Goal: Information Seeking & Learning: Learn about a topic

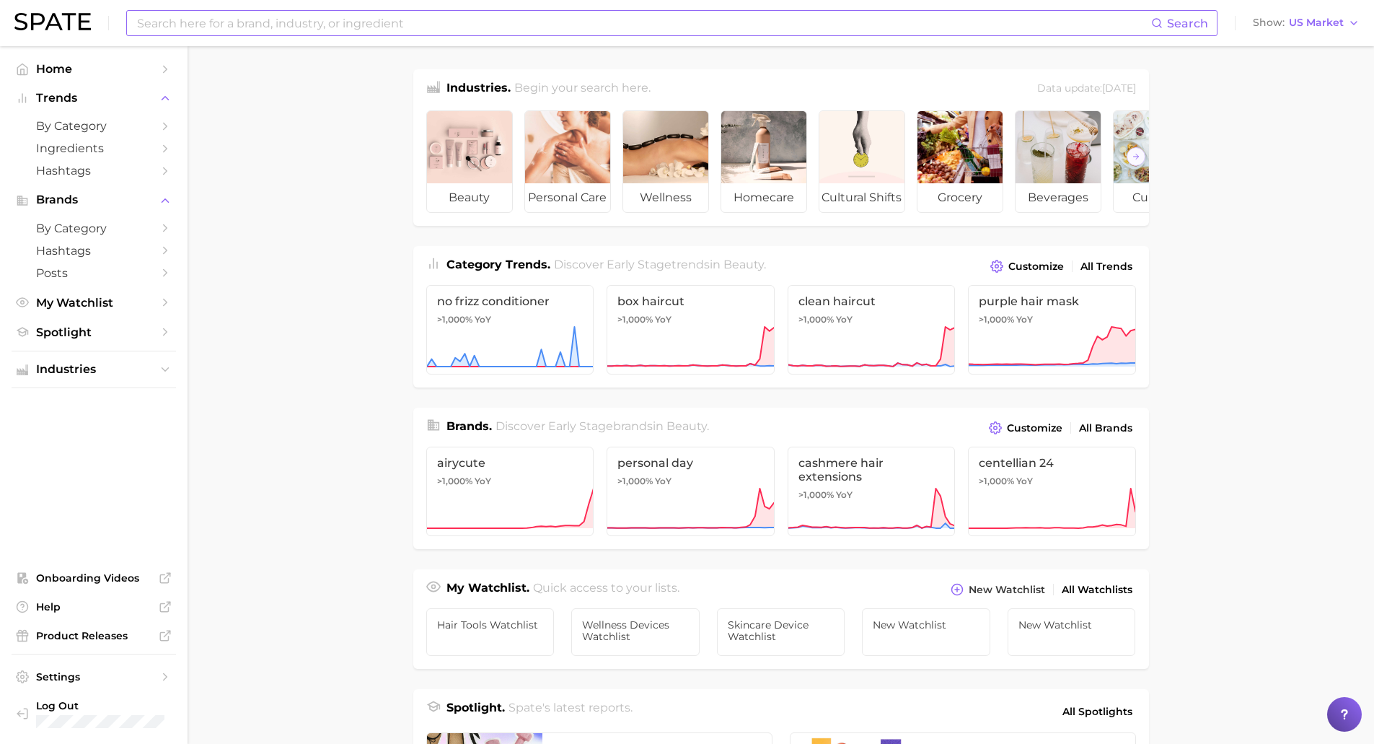
click at [460, 26] on input at bounding box center [644, 23] width 1016 height 25
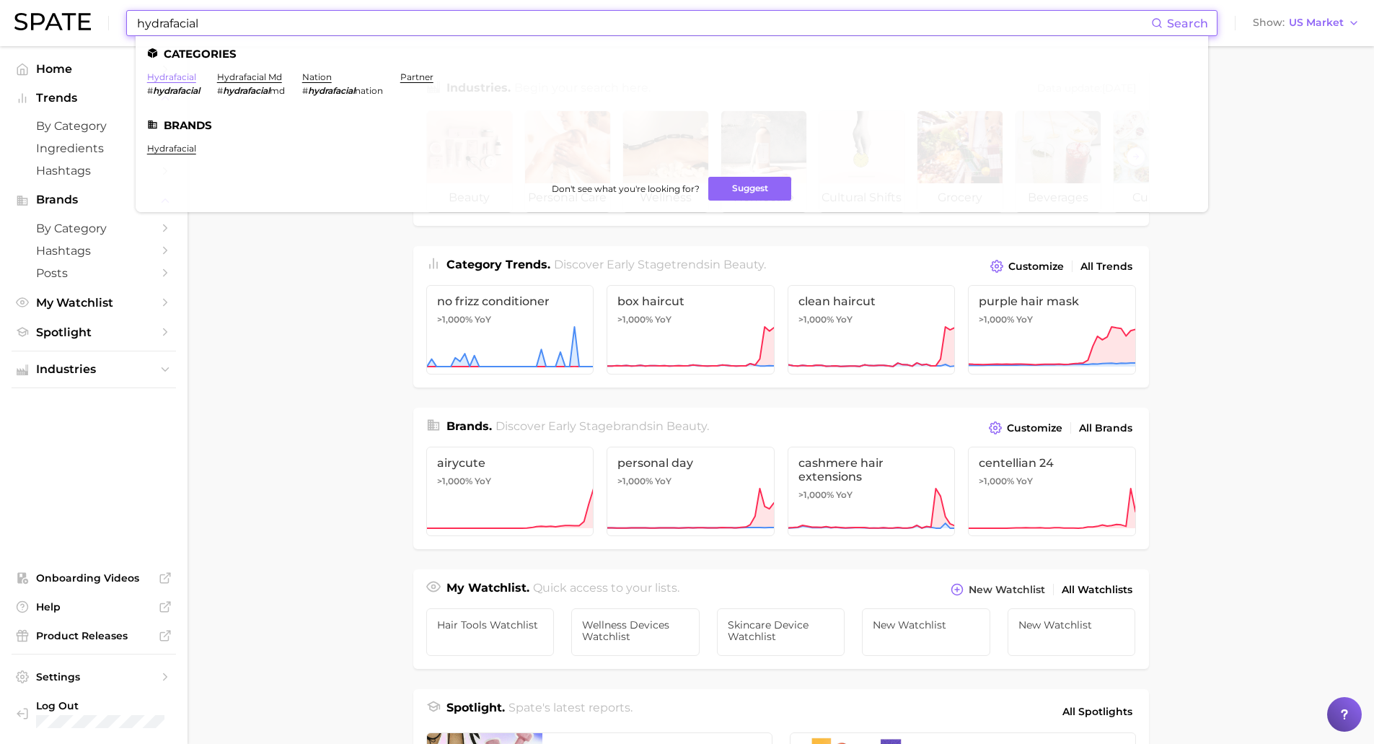
type input "hydrafacial"
click at [172, 80] on link "hydrafacial" at bounding box center [171, 76] width 49 height 11
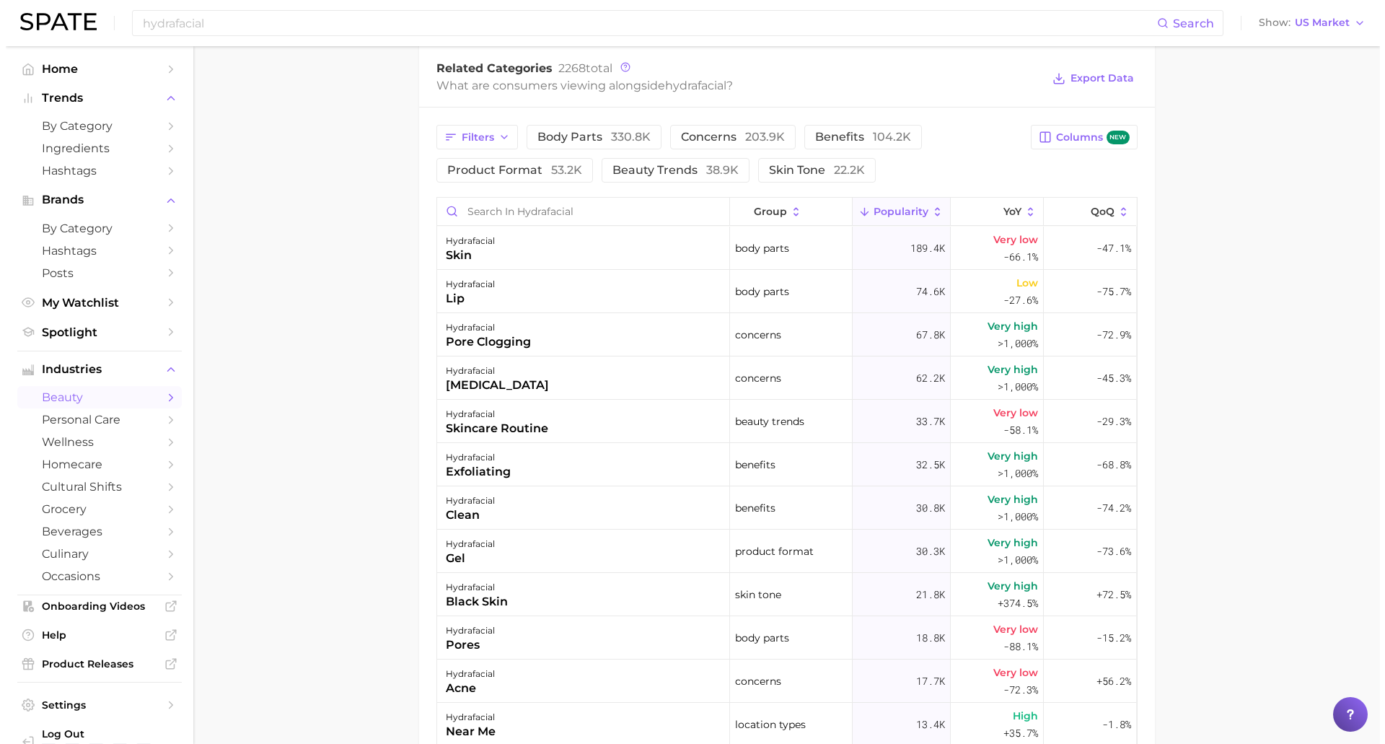
scroll to position [720, 0]
click at [749, 138] on span "203.9k" at bounding box center [759, 136] width 40 height 14
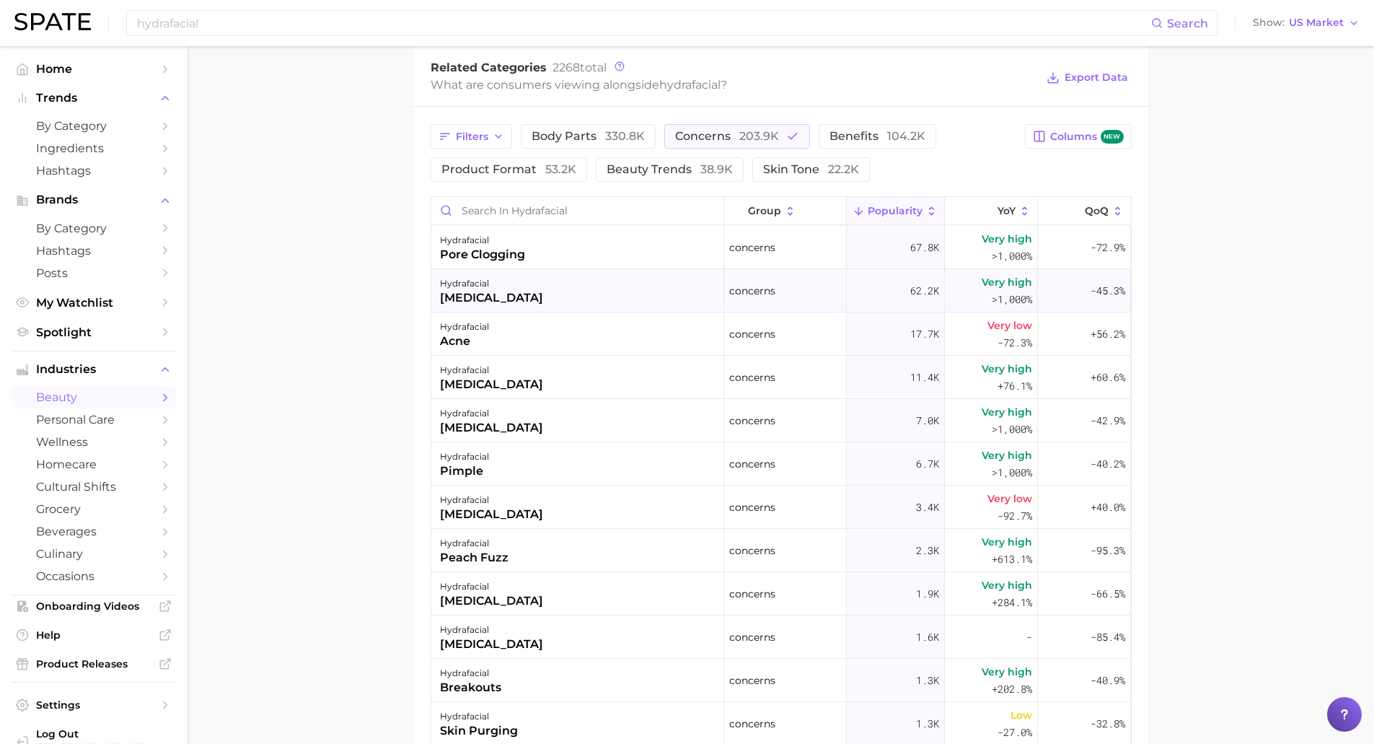
click at [613, 292] on div "hydrafacial diabetes" at bounding box center [577, 290] width 293 height 43
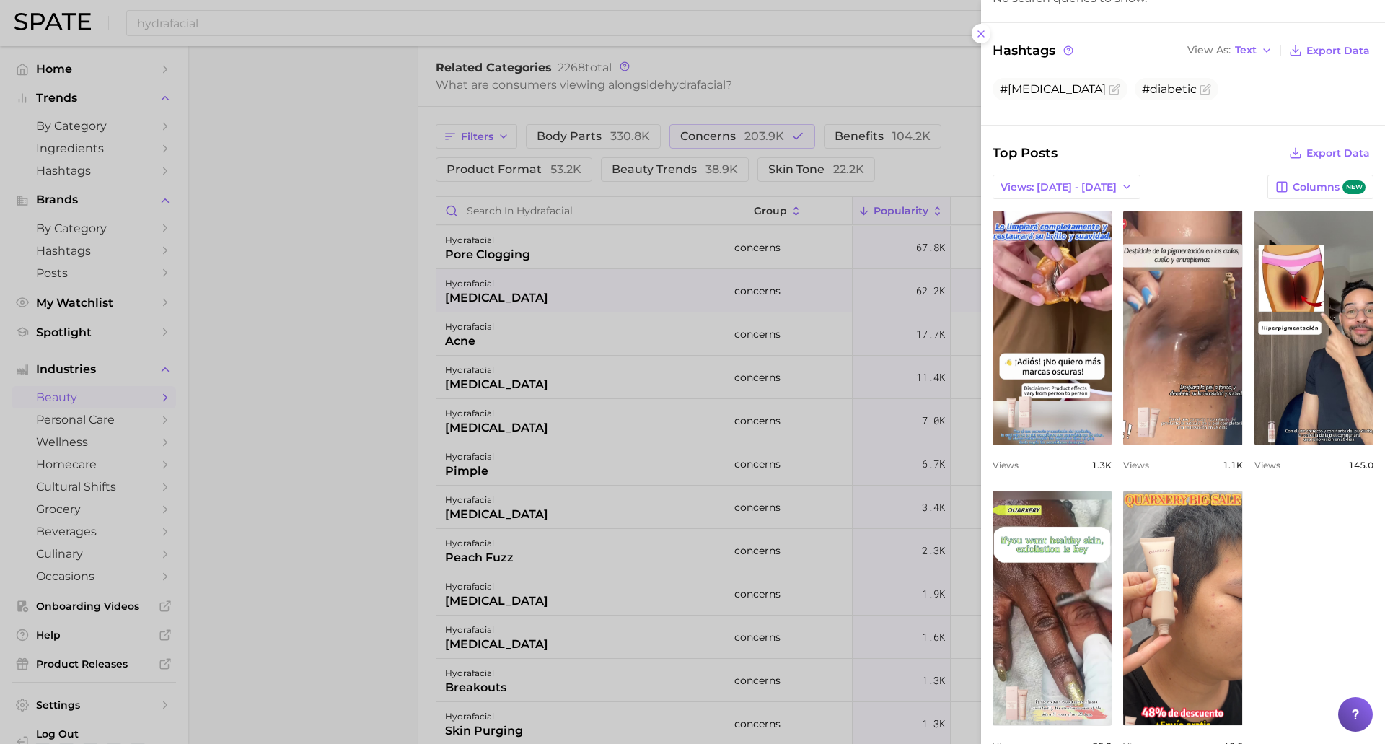
scroll to position [278, 0]
click at [351, 424] on div at bounding box center [692, 372] width 1385 height 744
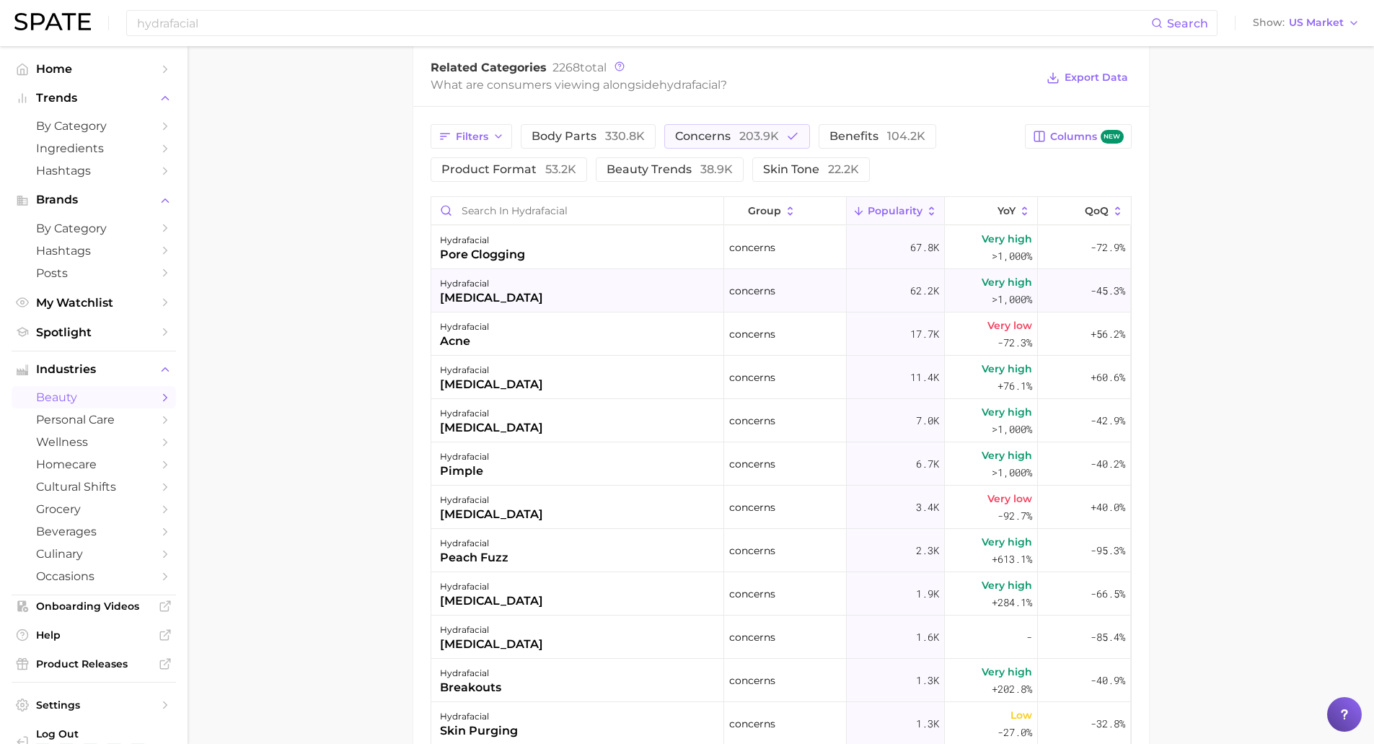
click at [594, 293] on div "hydrafacial diabetes" at bounding box center [577, 290] width 293 height 43
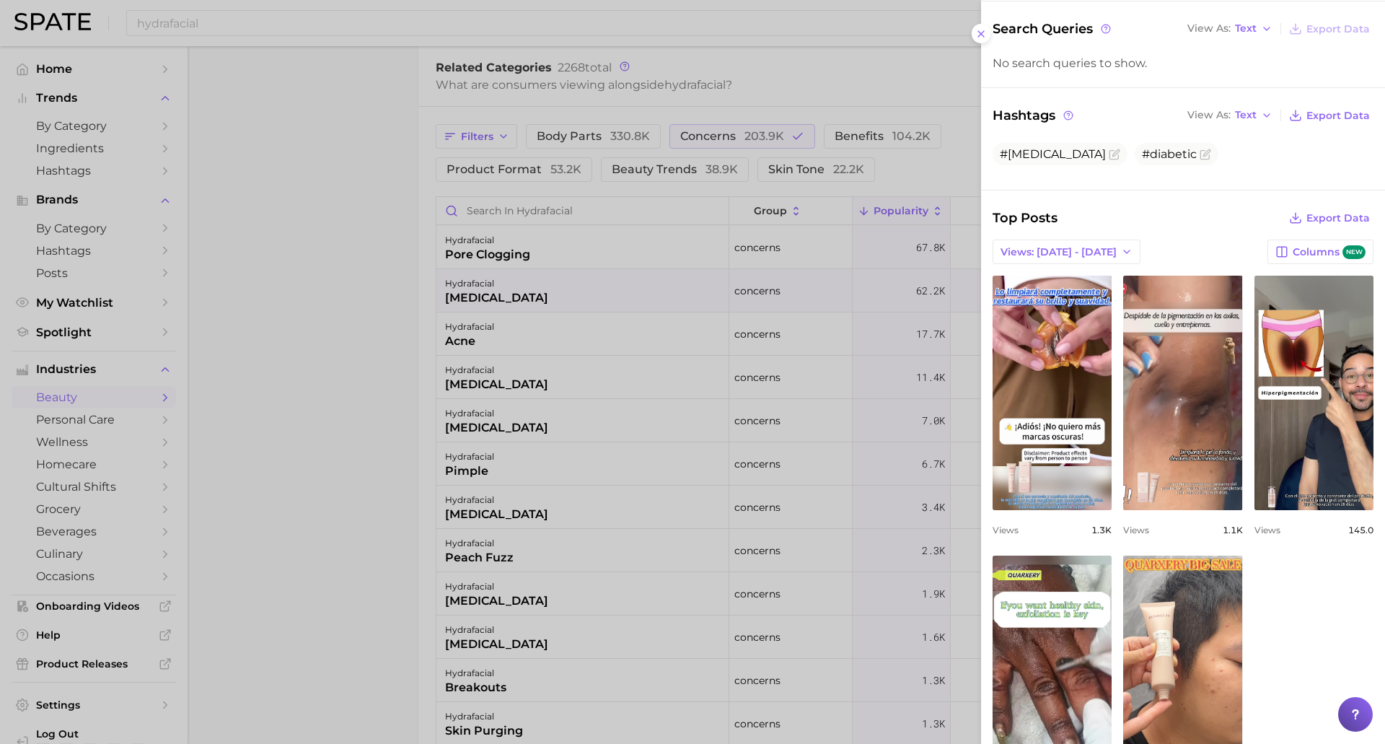
scroll to position [334, 0]
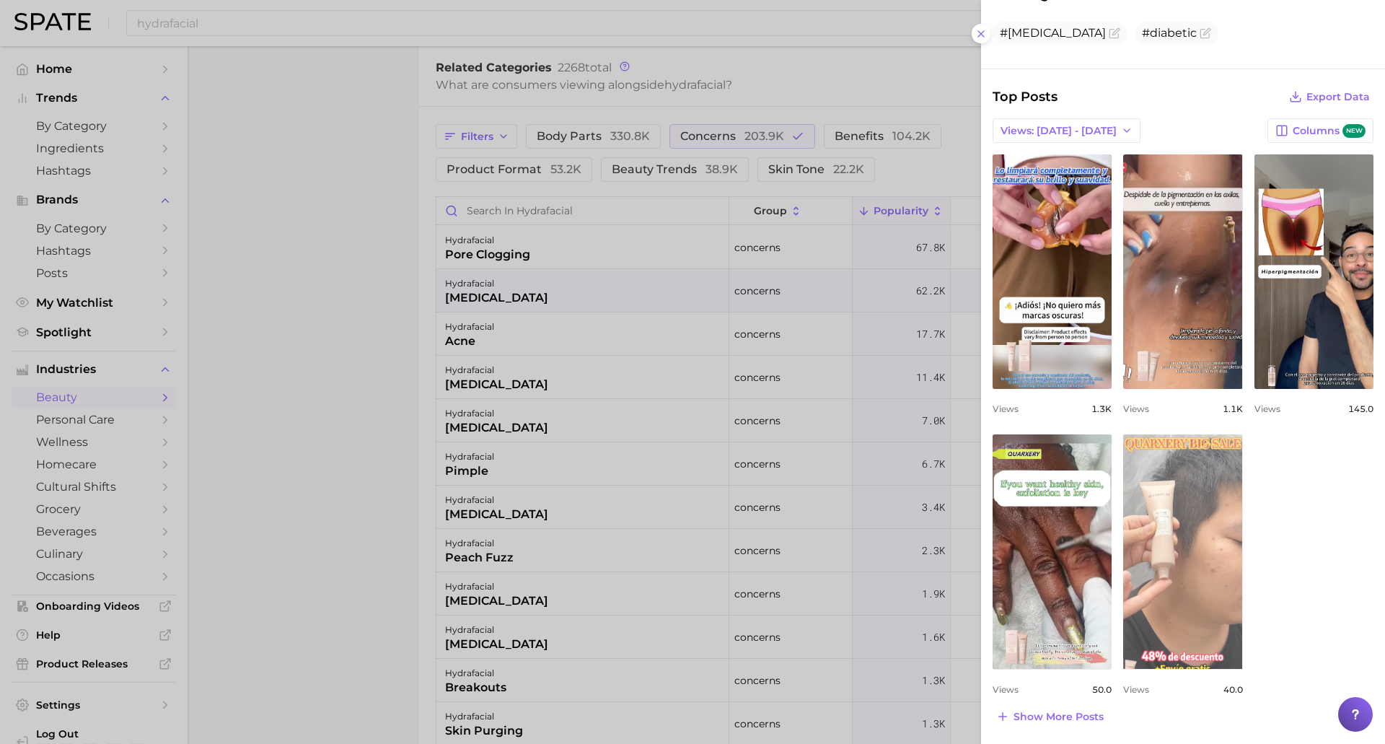
click at [1172, 550] on link "view post on TikTok" at bounding box center [1182, 551] width 119 height 234
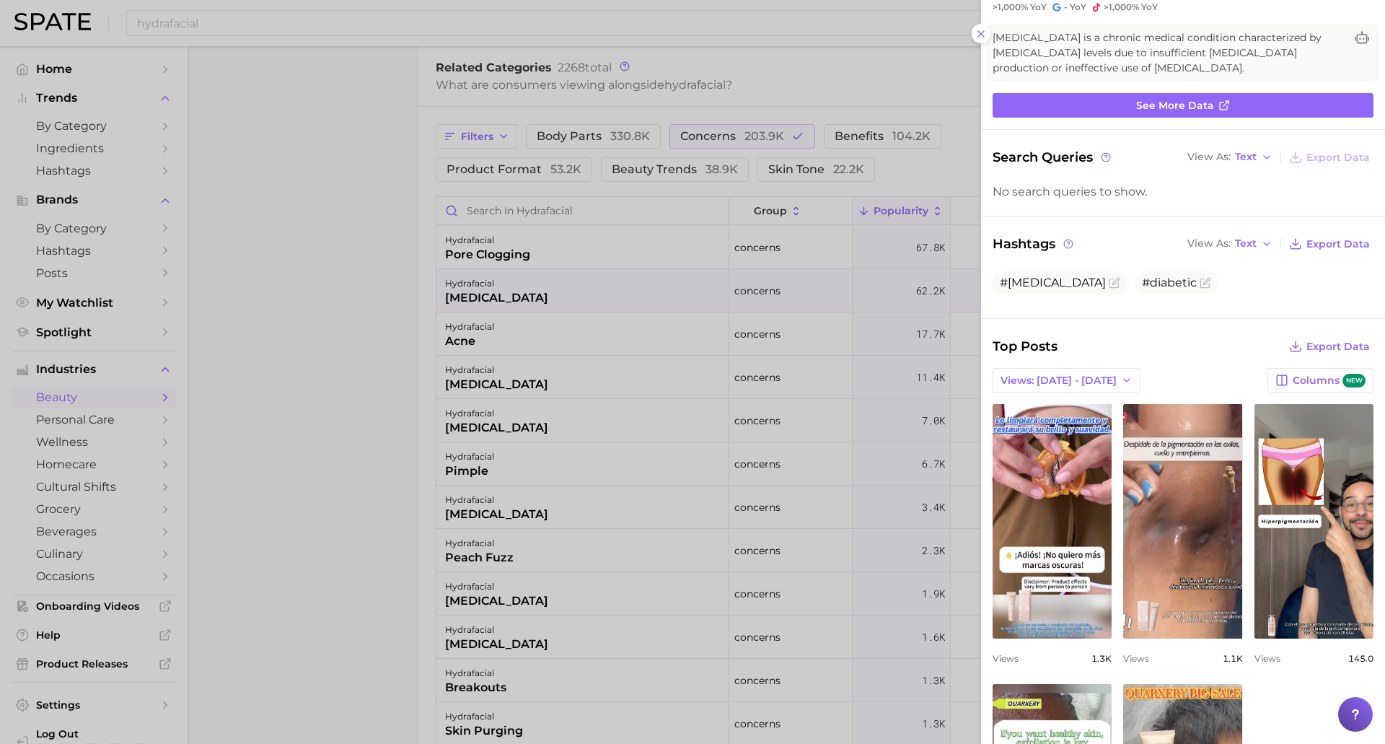
scroll to position [0, 0]
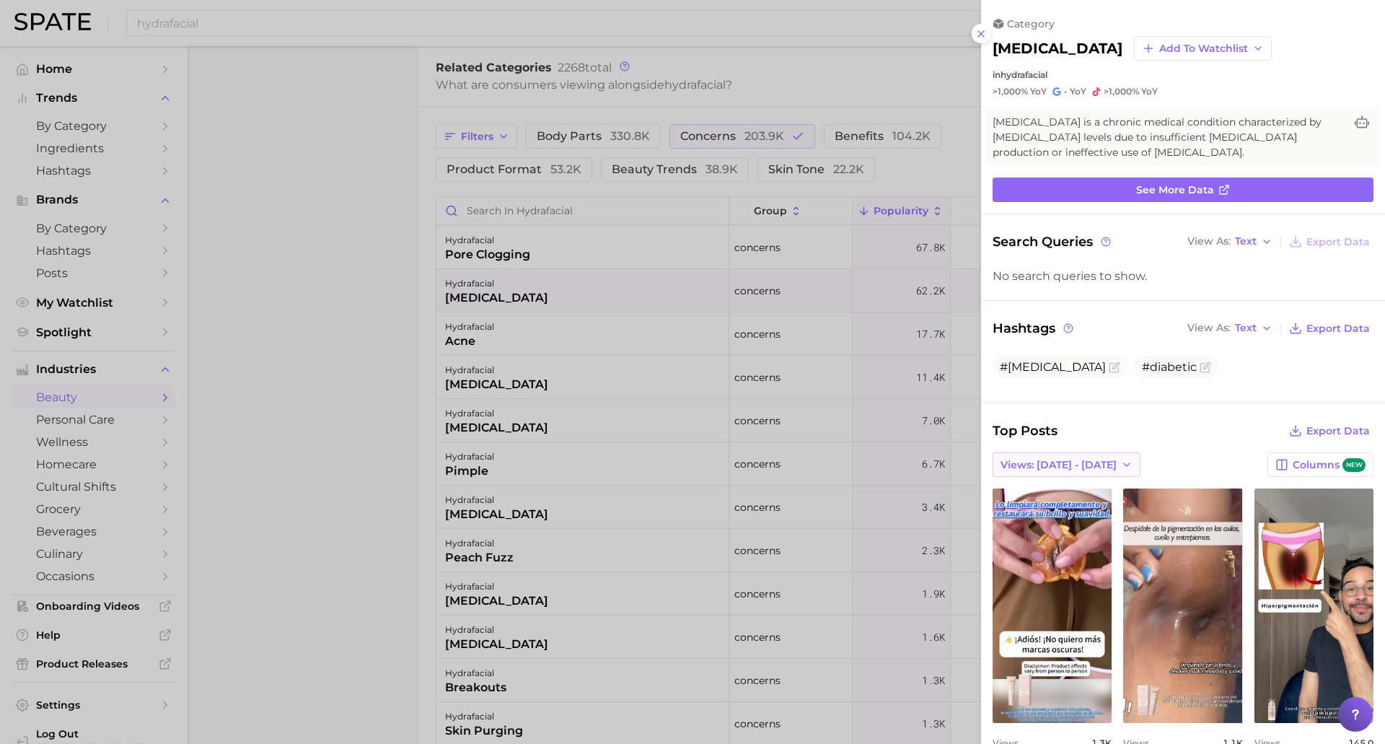
click at [1100, 457] on button "Views: Sep 7 - 14" at bounding box center [1067, 464] width 148 height 25
click at [1047, 522] on span "Total Views" at bounding box center [1029, 517] width 59 height 12
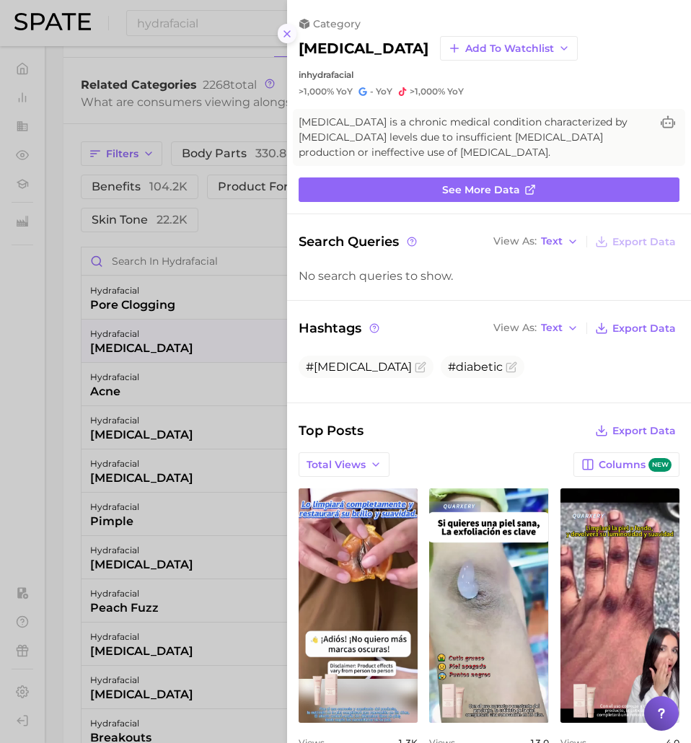
click at [292, 36] on icon at bounding box center [287, 34] width 12 height 12
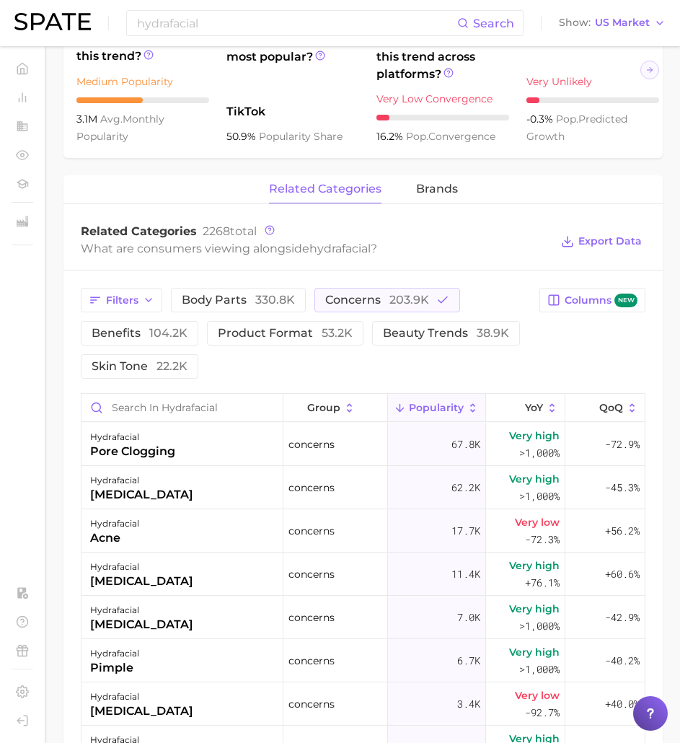
click at [679, 171] on main "1. skincare 2. face services 3. other facial services 4. hydrafacial Overview G…" at bounding box center [363, 349] width 634 height 1753
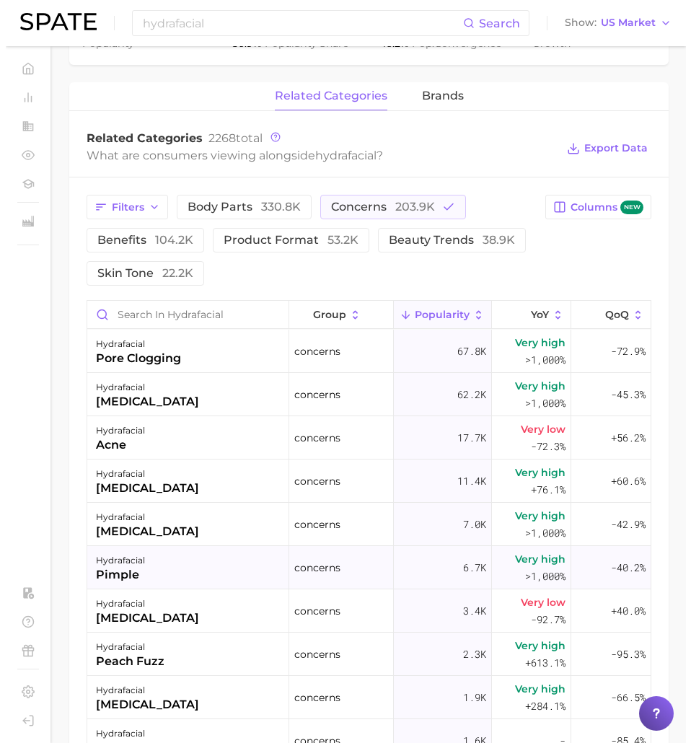
scroll to position [666, 0]
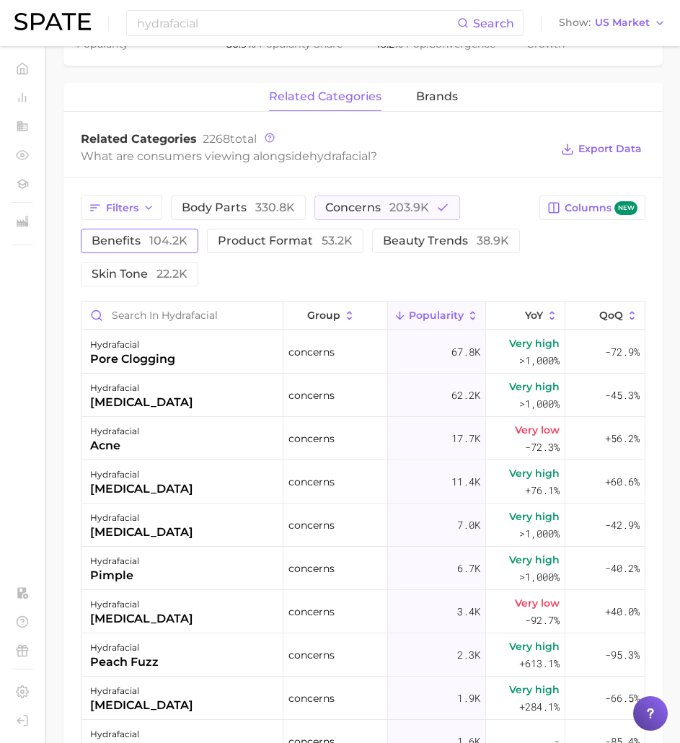
click at [171, 238] on span "104.2k" at bounding box center [168, 241] width 38 height 14
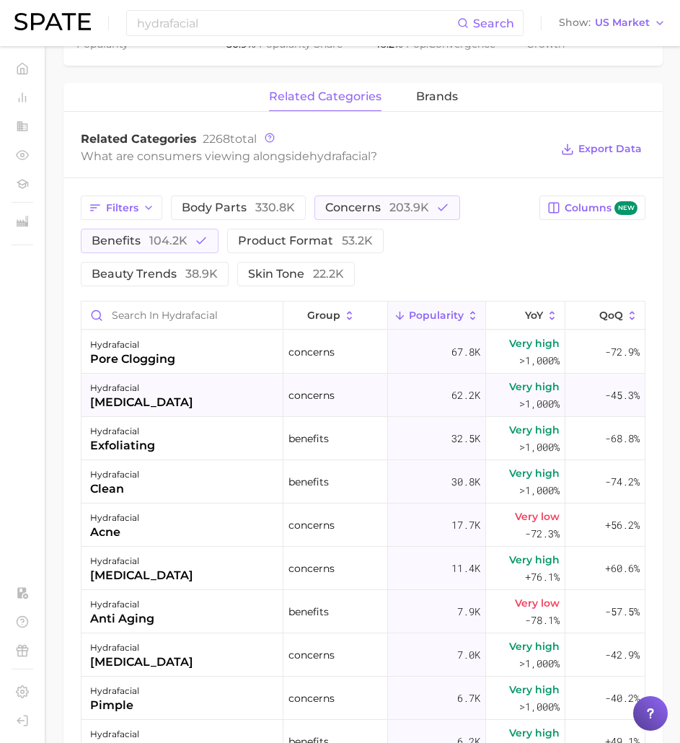
click at [368, 400] on div "concerns" at bounding box center [336, 395] width 105 height 43
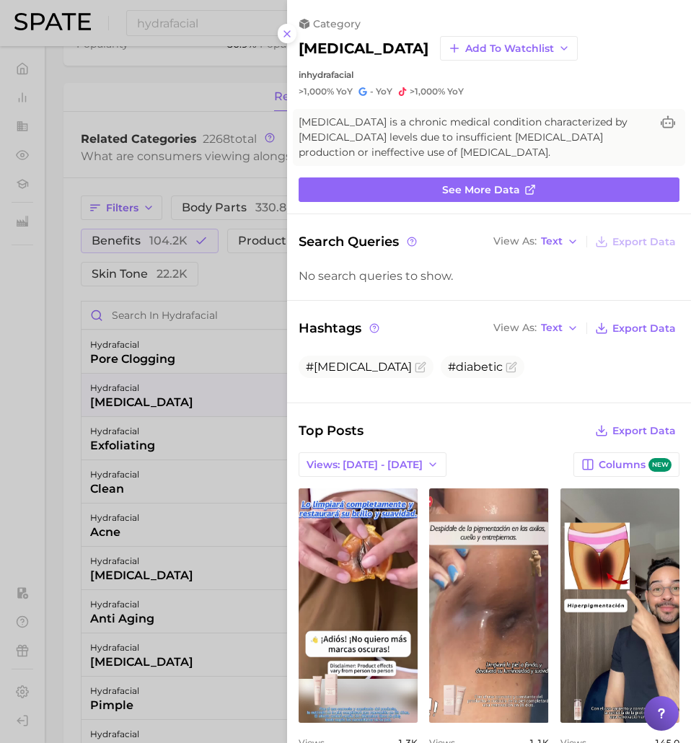
scroll to position [0, 0]
click at [427, 465] on icon "button" at bounding box center [433, 465] width 12 height 12
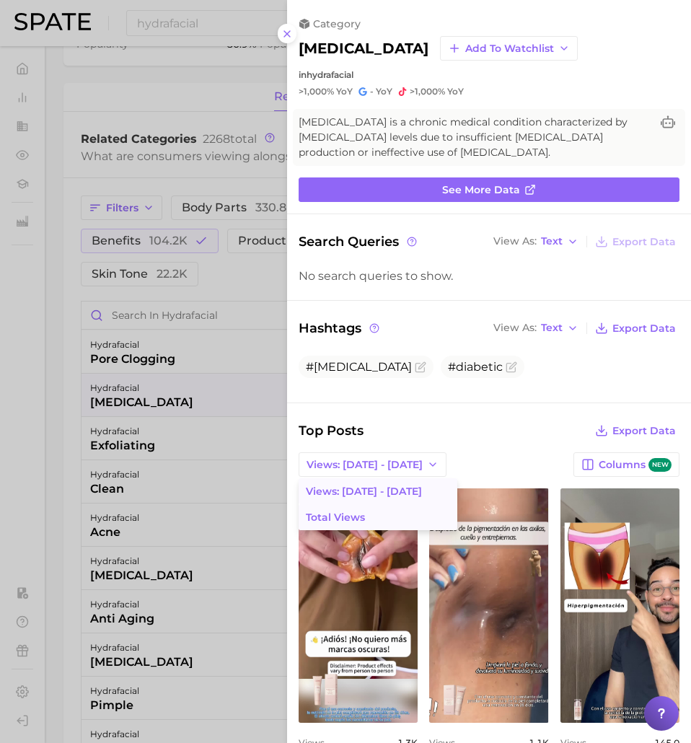
click at [361, 514] on span "Total Views" at bounding box center [335, 517] width 59 height 12
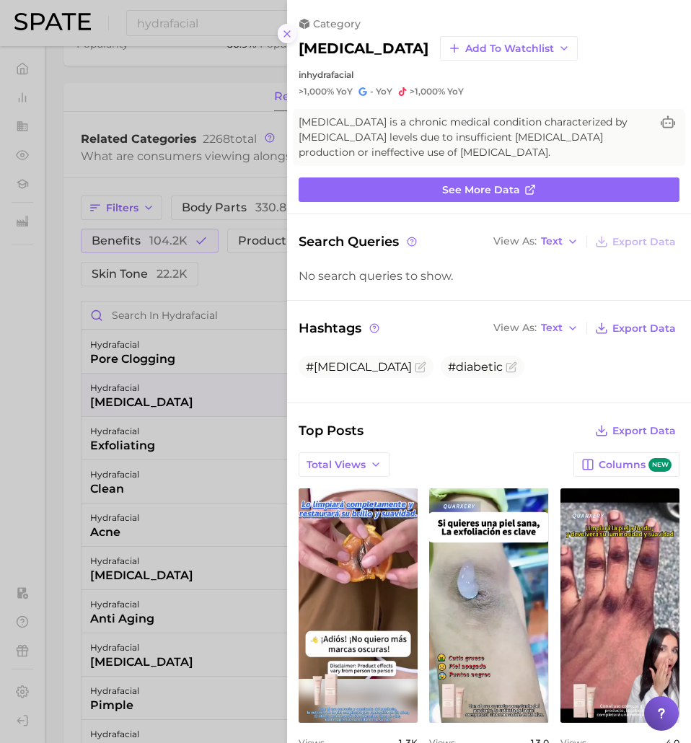
click at [281, 32] on icon at bounding box center [287, 34] width 12 height 12
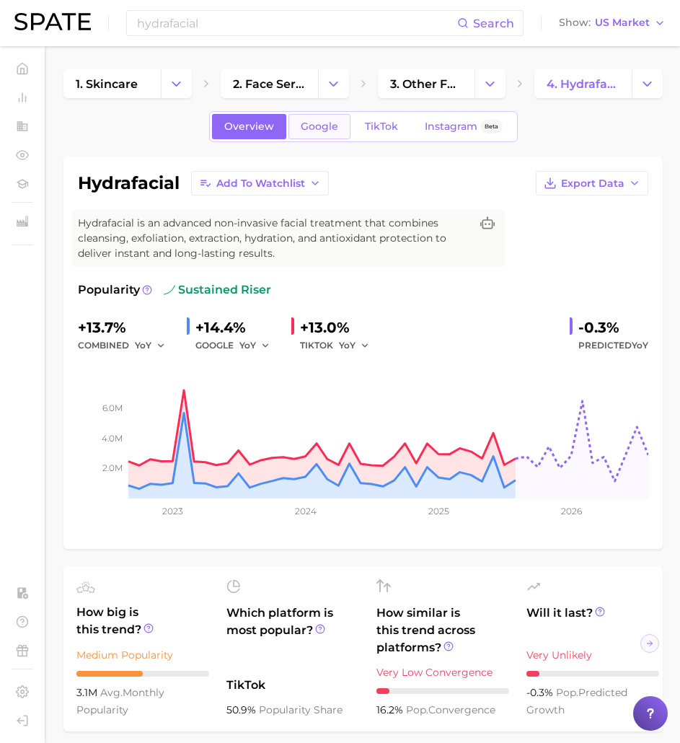
click at [322, 132] on span "Google" at bounding box center [320, 126] width 38 height 12
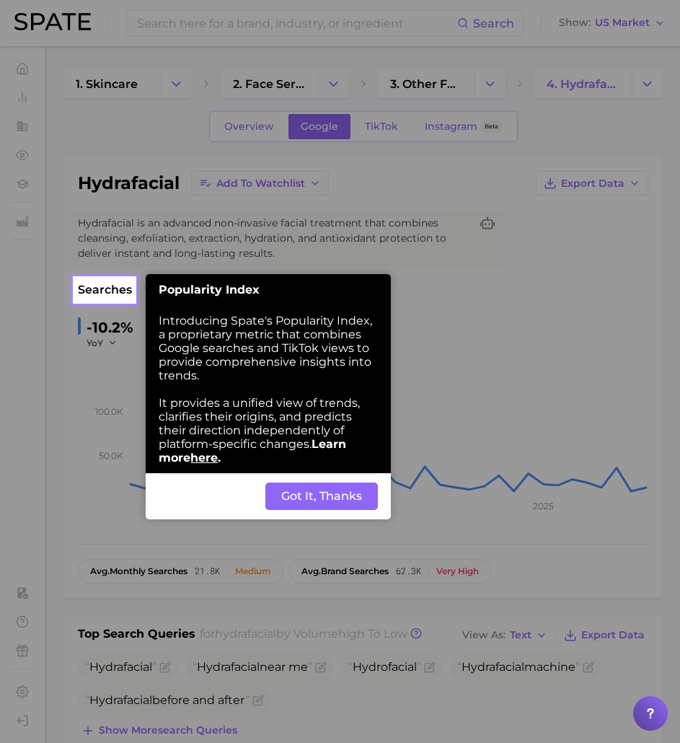
click at [320, 491] on button "Got It, Thanks" at bounding box center [321, 496] width 113 height 27
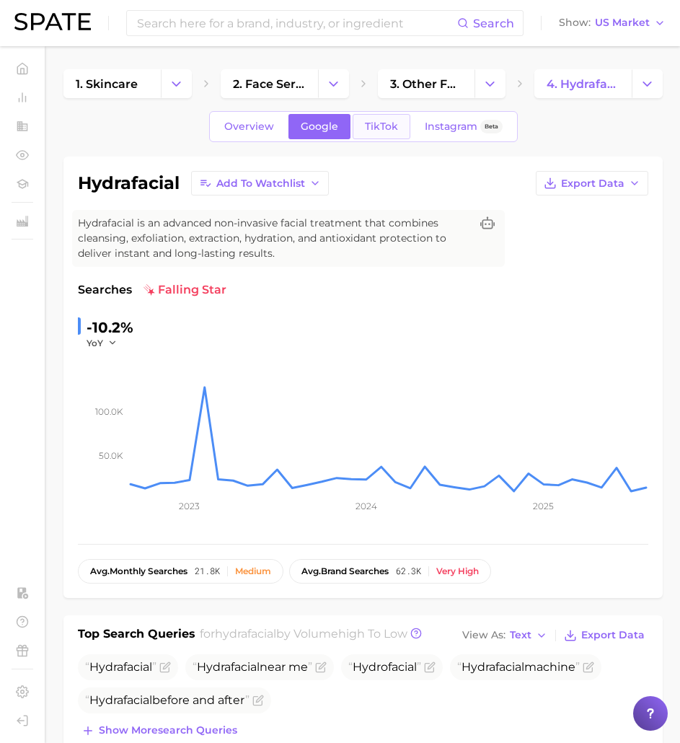
click at [377, 119] on link "TikTok" at bounding box center [382, 126] width 58 height 25
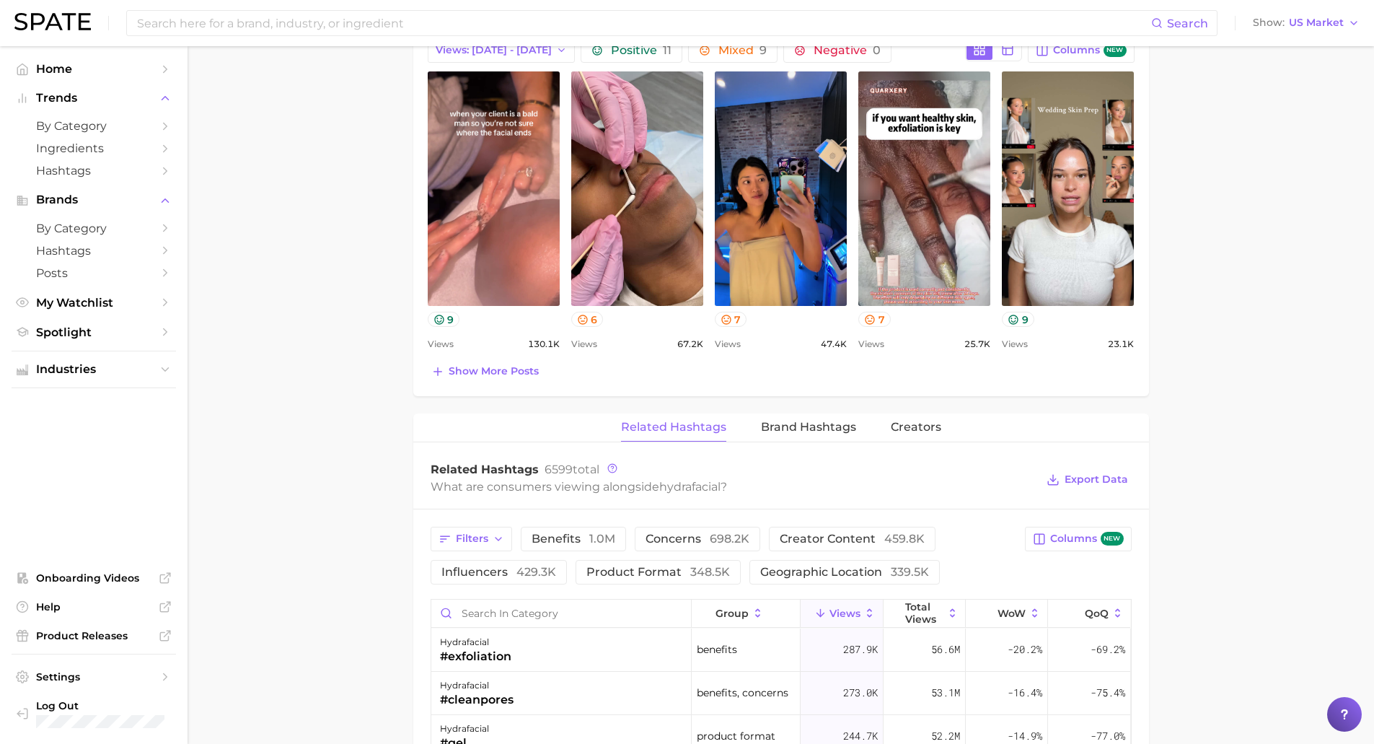
scroll to position [769, 0]
click at [903, 429] on span "Creators" at bounding box center [916, 426] width 50 height 13
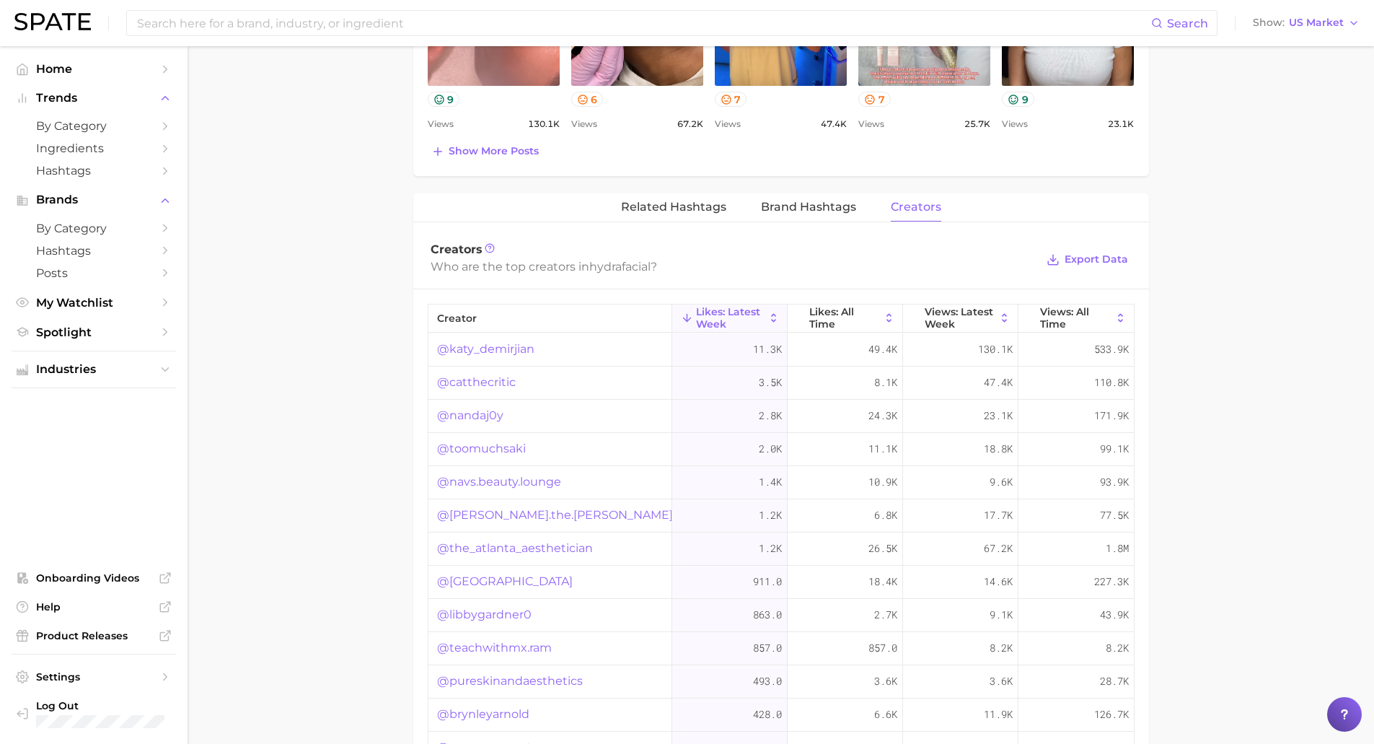
scroll to position [990, 0]
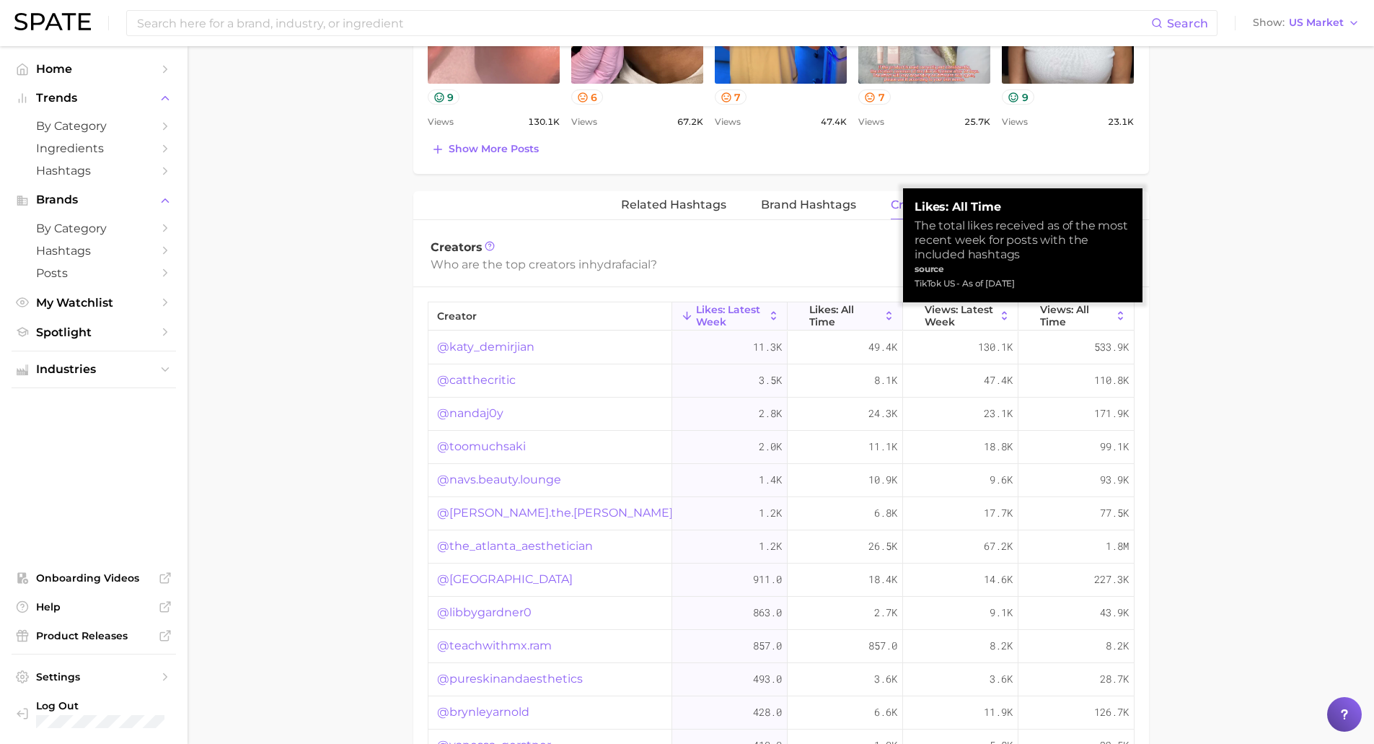
click at [873, 316] on span "Likes: All Time" at bounding box center [844, 315] width 71 height 23
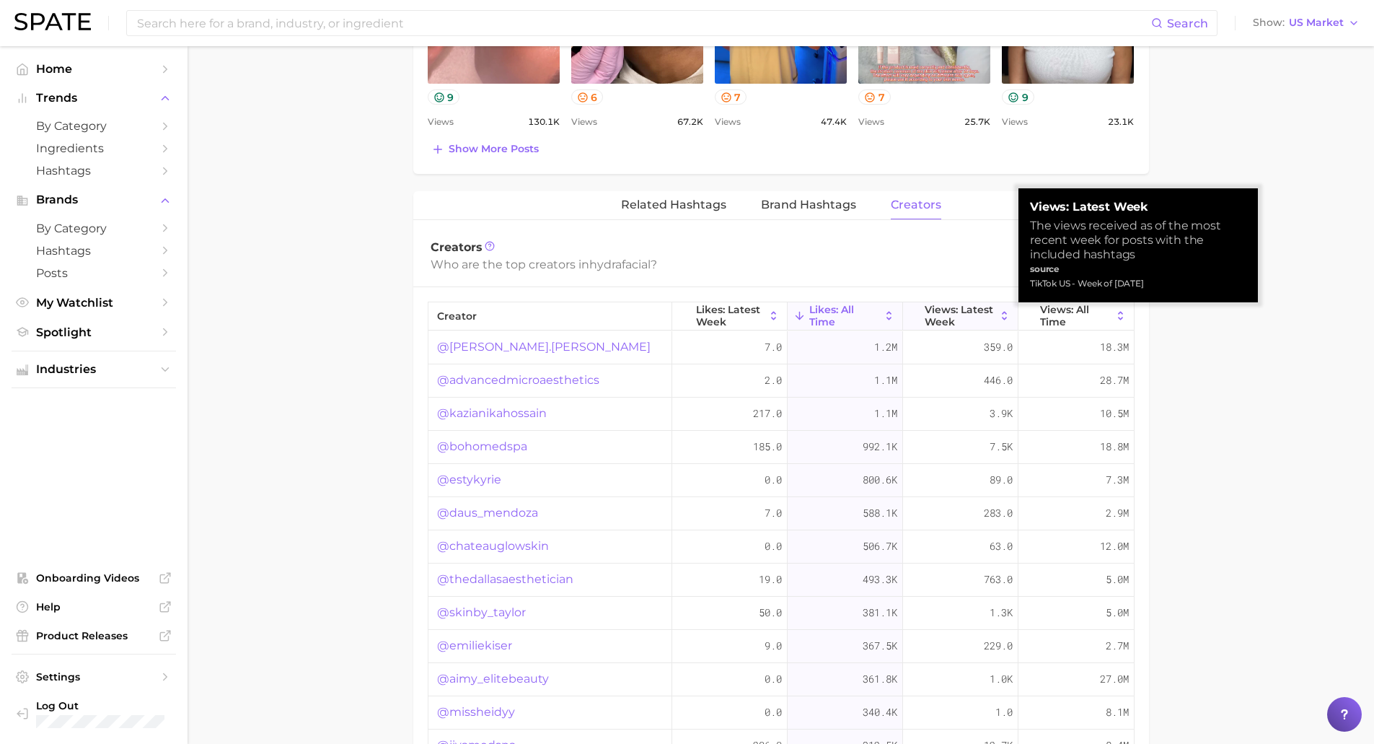
click at [962, 317] on span "Views: Latest Week" at bounding box center [960, 315] width 71 height 23
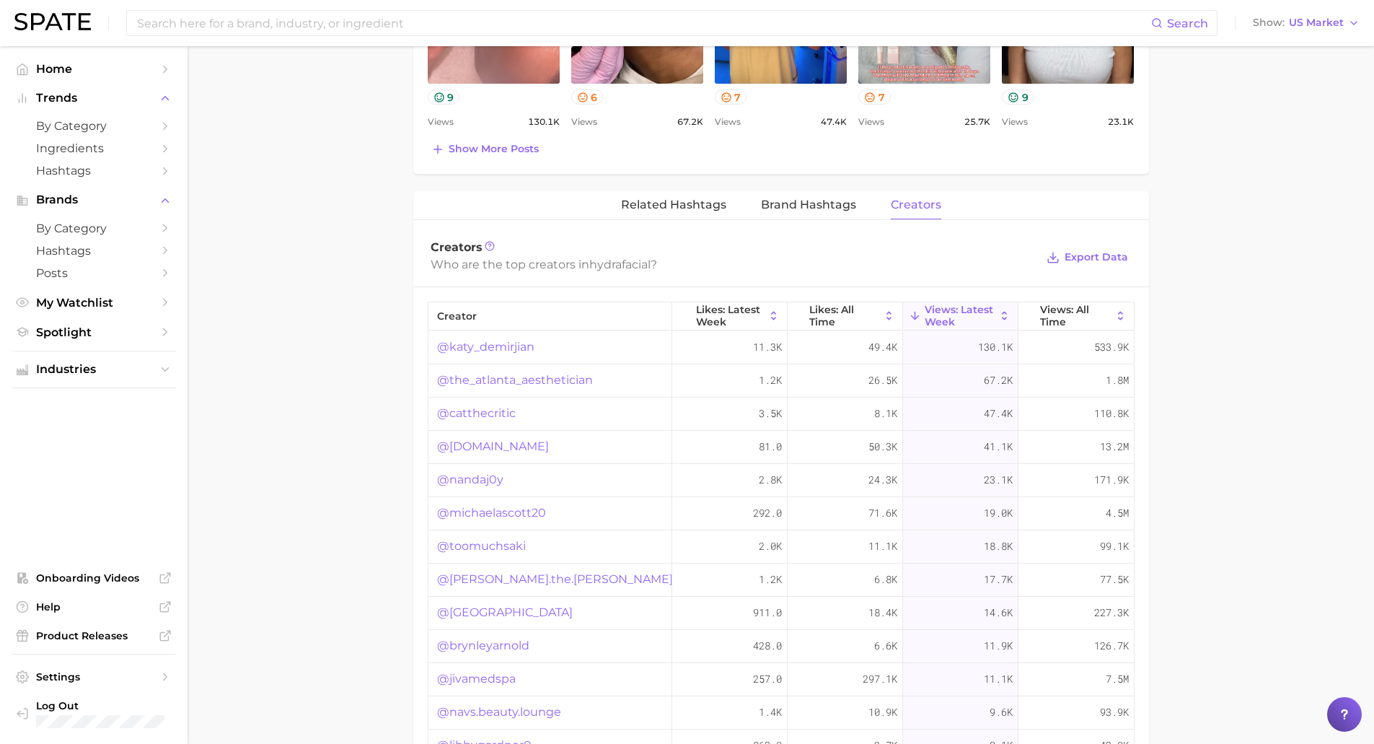
click at [501, 346] on link "@katy_demirjian" at bounding box center [485, 346] width 97 height 17
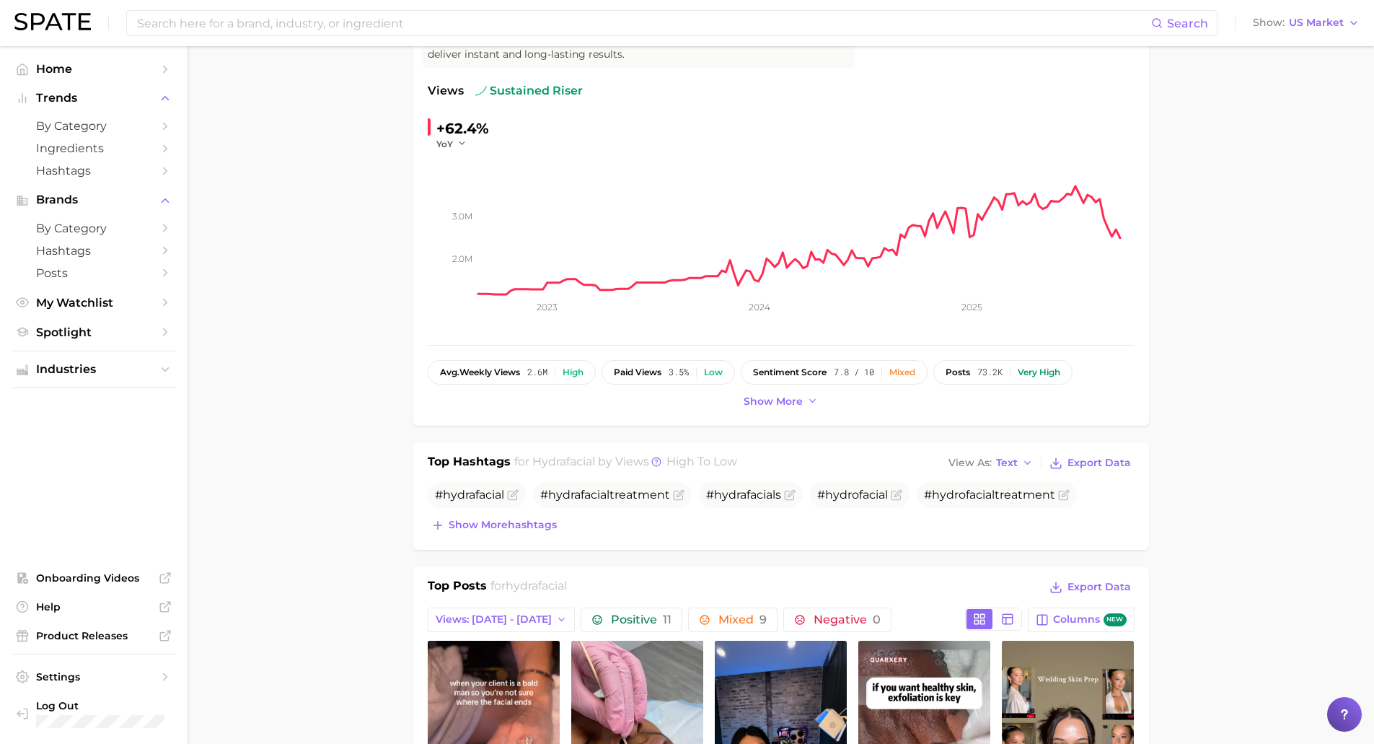
scroll to position [198, 0]
